Goal: Entertainment & Leisure: Consume media (video, audio)

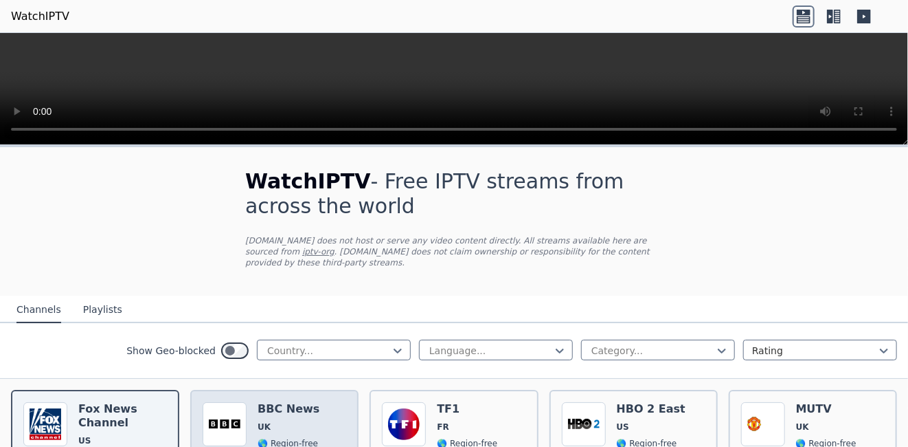
click at [312, 412] on div "Popularity 10247 BBC News UK 🌎 Region-free news eng" at bounding box center [275, 453] width 144 height 102
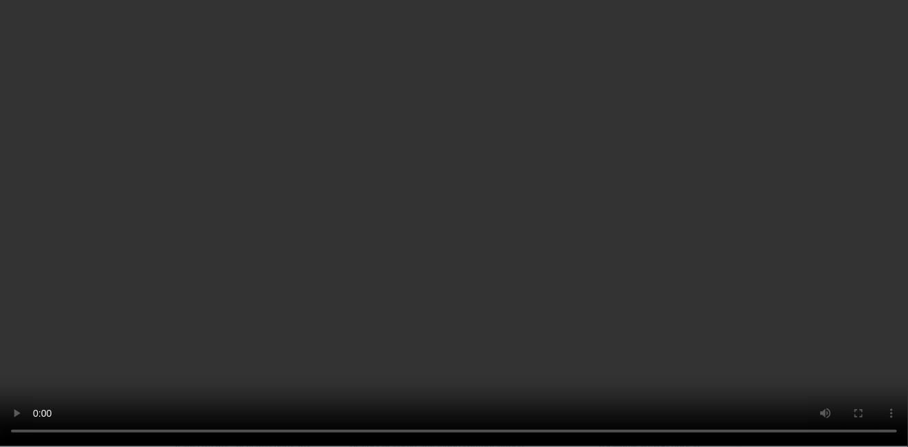
scroll to position [137, 0]
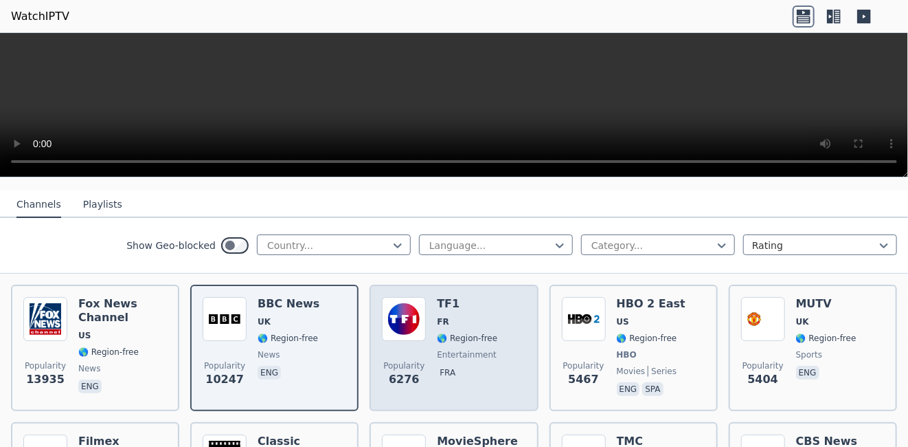
click at [482, 332] on span "🌎 Region-free" at bounding box center [467, 337] width 60 height 11
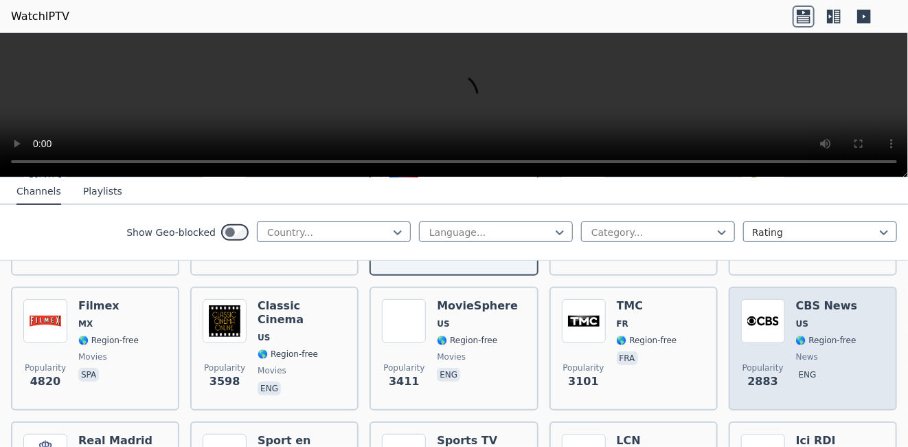
scroll to position [275, 0]
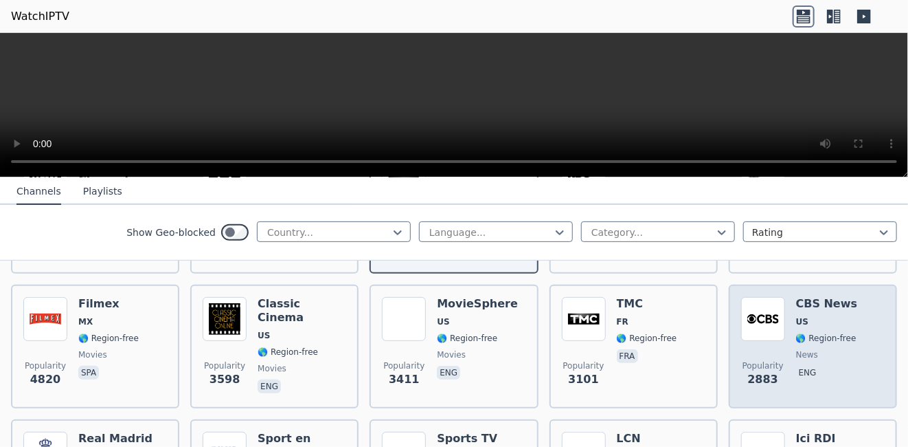
click at [831, 319] on div "CBS News US 🌎 Region-free news eng" at bounding box center [827, 346] width 62 height 99
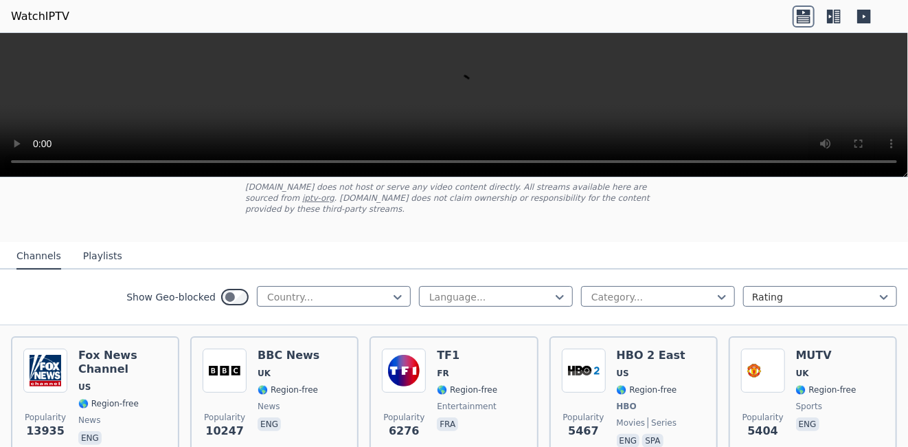
scroll to position [137, 0]
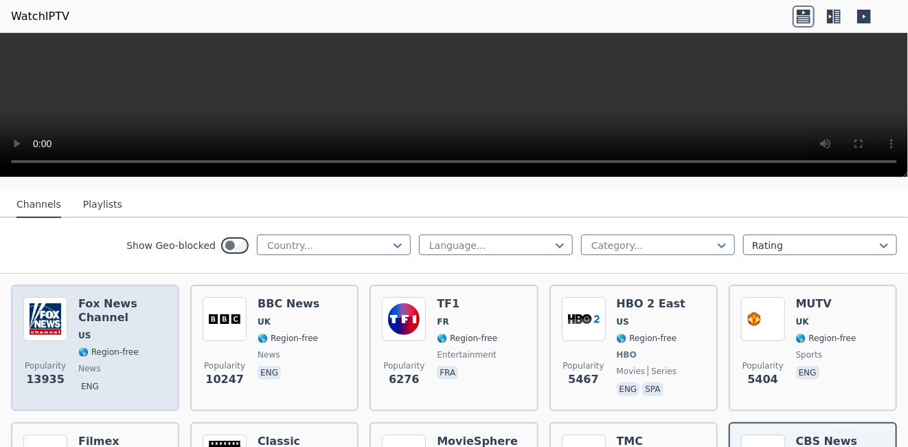
click at [109, 314] on div "Fox News Channel US 🌎 Region-free news eng" at bounding box center [122, 348] width 89 height 102
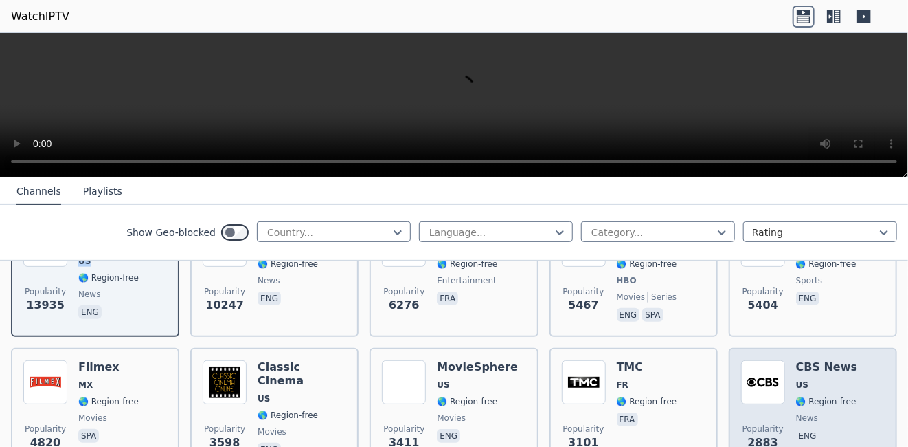
scroll to position [206, 0]
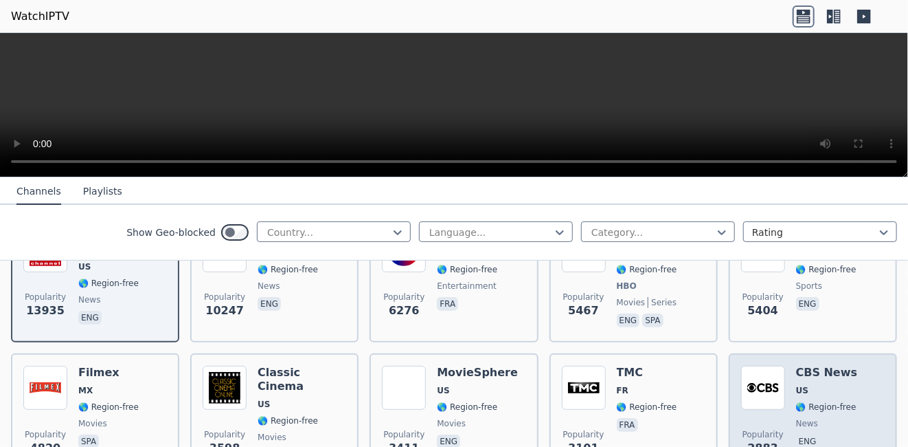
click at [815, 387] on div "CBS News US 🌎 Region-free news eng" at bounding box center [827, 414] width 62 height 99
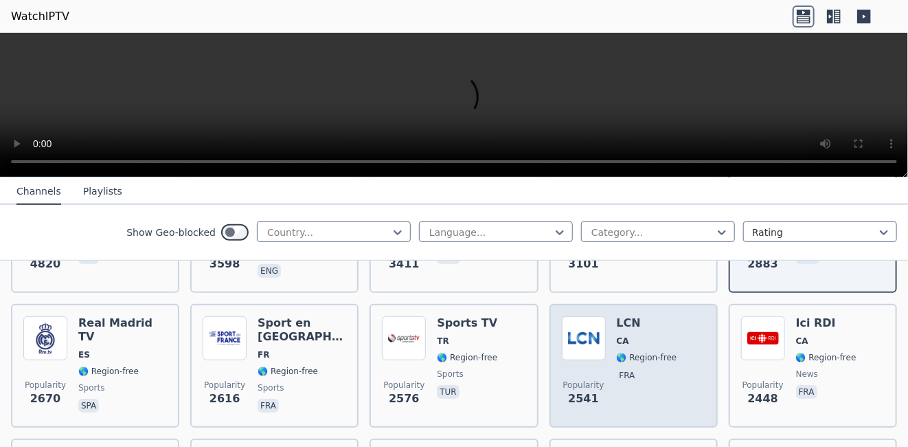
scroll to position [412, 0]
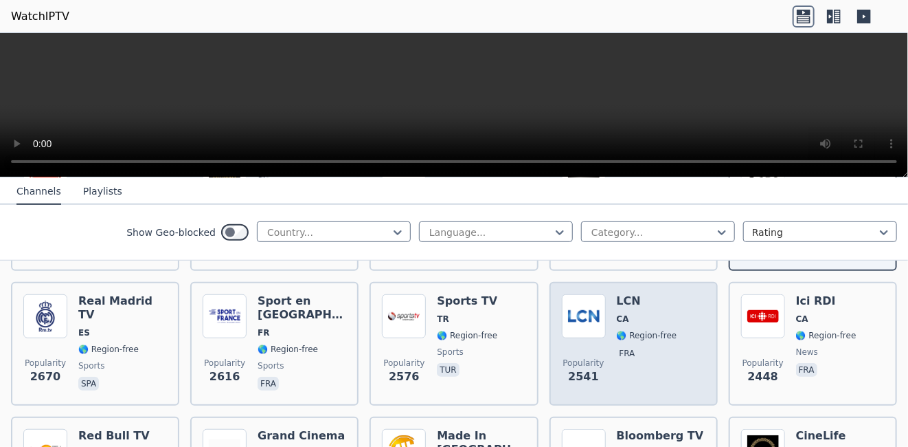
click at [657, 330] on span "🌎 Region-free" at bounding box center [647, 335] width 60 height 11
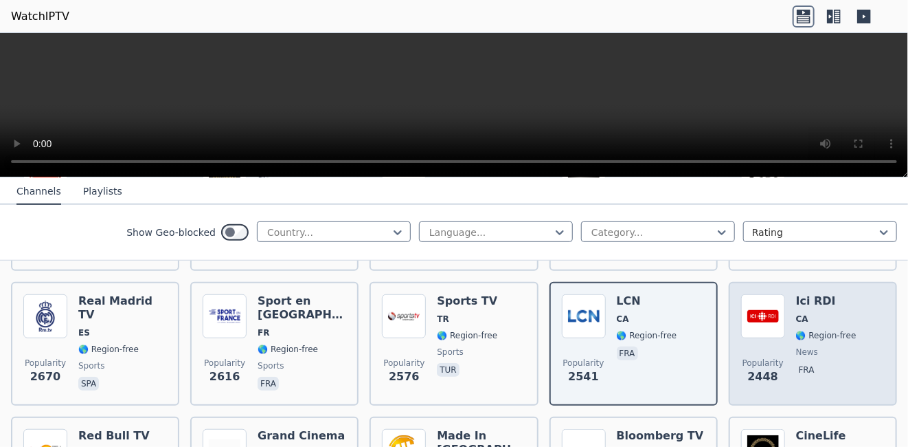
click at [836, 346] on span "news" at bounding box center [826, 351] width 60 height 11
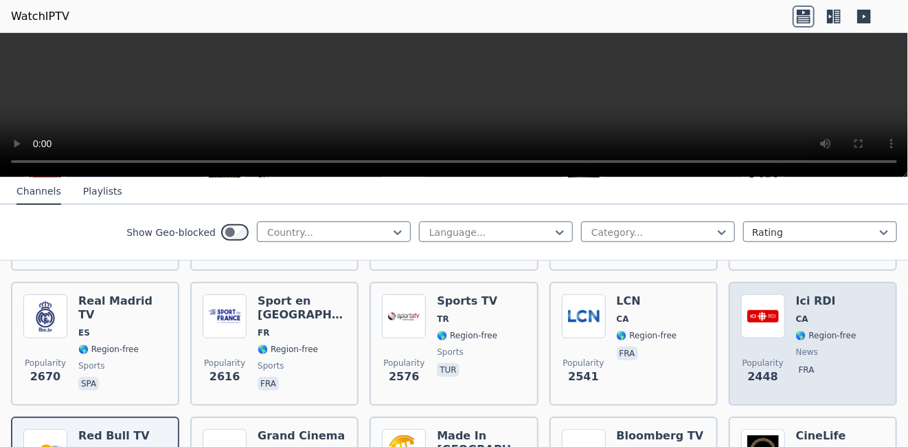
click at [820, 346] on span "news" at bounding box center [826, 351] width 60 height 11
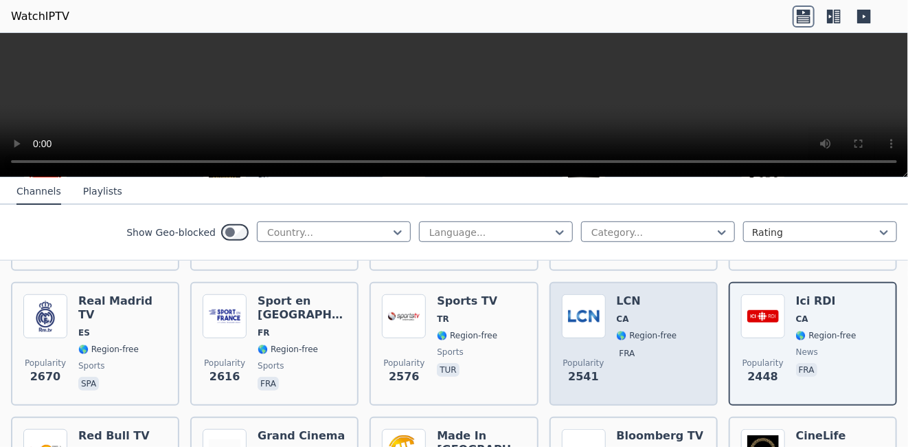
click at [669, 313] on div "Popularity 2541 LCN CA 🌎 Region-free fra" at bounding box center [634, 343] width 144 height 99
